Goal: Check status: Check status

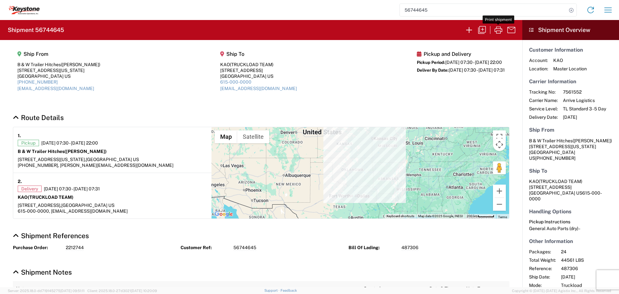
click at [453, 12] on input "56744645" at bounding box center [483, 10] width 167 height 12
type input "5"
type input "56777695"
click at [570, 10] on icon at bounding box center [571, 10] width 9 height 9
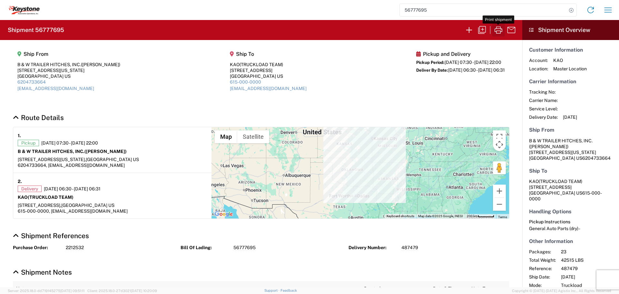
click at [498, 30] on icon "button" at bounding box center [498, 30] width 10 height 10
click at [572, 10] on icon at bounding box center [571, 10] width 9 height 9
click at [488, 13] on input "search" at bounding box center [483, 10] width 167 height 12
click at [568, 11] on icon at bounding box center [571, 10] width 9 height 9
click at [494, 29] on icon "button" at bounding box center [498, 30] width 10 height 10
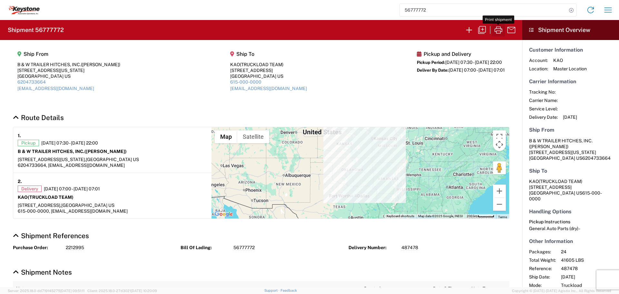
click at [499, 29] on icon "button" at bounding box center [498, 30] width 10 height 10
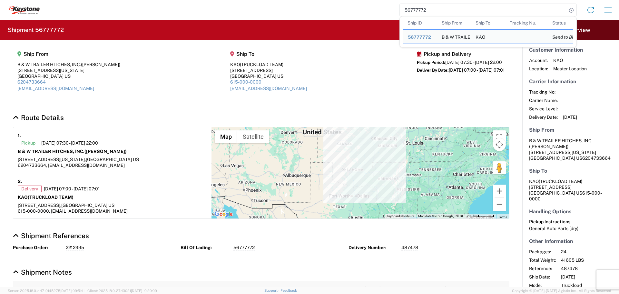
click at [460, 15] on input "56777772" at bounding box center [483, 10] width 167 height 12
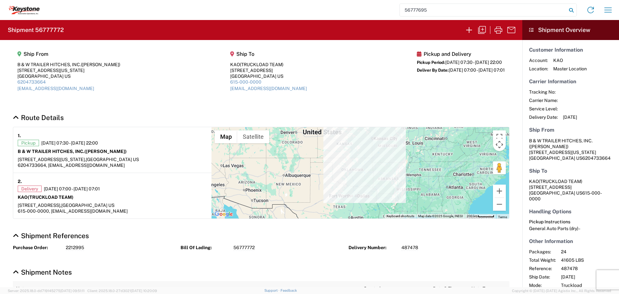
type input "56777695"
click at [571, 11] on icon at bounding box center [571, 10] width 9 height 9
click at [498, 29] on icon "button" at bounding box center [498, 30] width 10 height 10
